Goal: Understand process/instructions

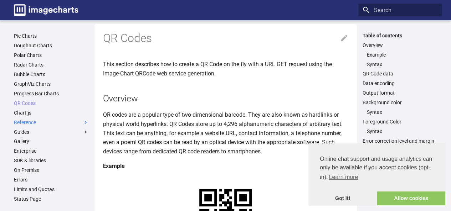
scroll to position [50, 0]
click at [26, 102] on link "QR Codes" at bounding box center [51, 103] width 75 height 6
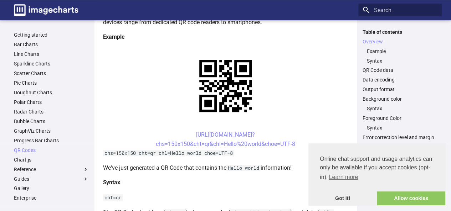
scroll to position [137, 0]
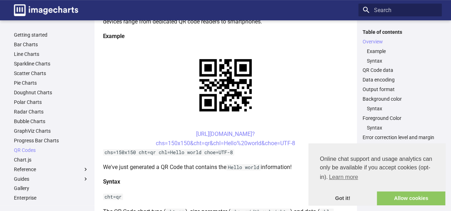
drag, startPoint x: 175, startPoint y: 131, endPoint x: 297, endPoint y: 145, distance: 123.0
click at [297, 145] on center "[URL][DOMAIN_NAME]? chs=150x150&cht=qr&chl=Hello%20world&choe=UTF-8" at bounding box center [225, 139] width 245 height 18
copy link "[URL][DOMAIN_NAME]? chs=150x150&cht=qr&chl=Hello%20world&choe=UTF-8"
